Goal: Find specific page/section: Find specific page/section

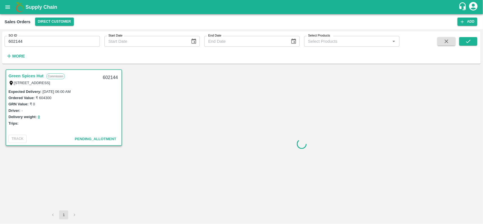
click at [23, 75] on link "Green Spices Hut" at bounding box center [25, 75] width 35 height 7
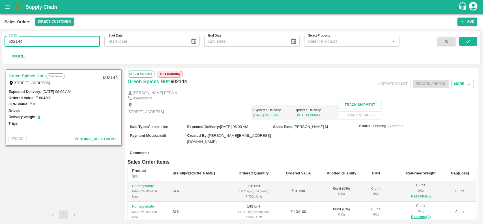
click at [28, 40] on input "602144" at bounding box center [52, 41] width 95 height 11
type input "6"
click at [469, 39] on icon "submit" at bounding box center [469, 41] width 6 height 6
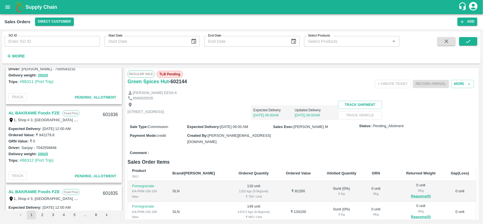
scroll to position [278, 0]
click at [44, 112] on link "AL BAKRAWE Foods FZE" at bounding box center [33, 112] width 51 height 7
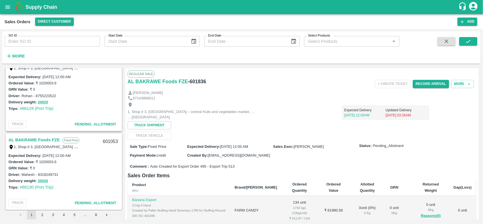
click at [50, 15] on div "Sales Orders Direct Customer Add" at bounding box center [241, 21] width 483 height 15
click at [50, 19] on button "Direct Customer" at bounding box center [54, 22] width 39 height 8
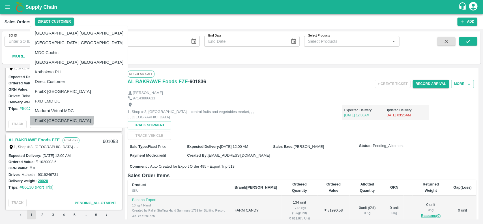
click at [62, 120] on li "FruitX [GEOGRAPHIC_DATA]" at bounding box center [79, 121] width 98 height 10
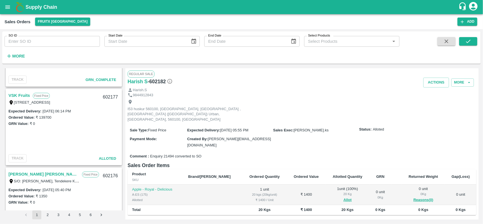
scroll to position [217, 0]
click at [28, 96] on link "VSK Fruits" at bounding box center [19, 94] width 22 height 7
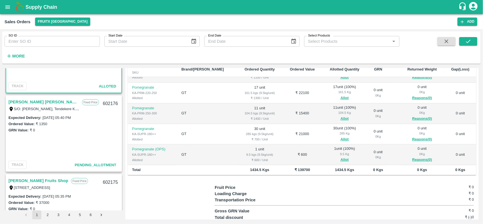
scroll to position [289, 0]
click at [30, 101] on link "Sharath Kumar H M" at bounding box center [43, 101] width 71 height 7
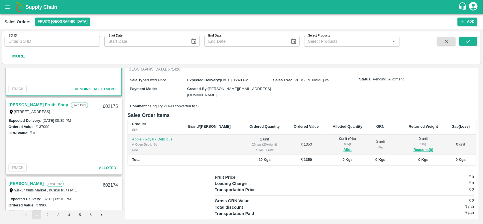
scroll to position [365, 0]
click at [36, 100] on div "Syed Ibrahim Fruits Shop Fixed Price 53, meenatchipuram kelmel, Sivaganga, Siva…" at bounding box center [63, 107] width 115 height 18
click at [50, 105] on link "Syed Ibrahim Fruits Shop" at bounding box center [38, 104] width 60 height 7
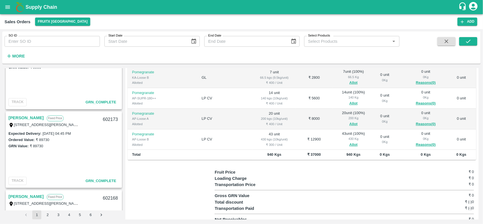
scroll to position [512, 0]
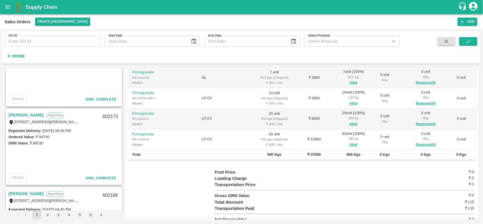
click at [20, 115] on link "Ramesh M" at bounding box center [25, 115] width 35 height 7
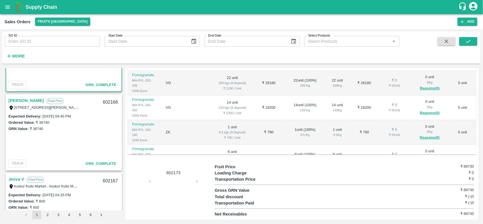
scroll to position [606, 0]
click at [21, 99] on link "Ramesh M" at bounding box center [25, 99] width 35 height 7
